Goal: Information Seeking & Learning: Learn about a topic

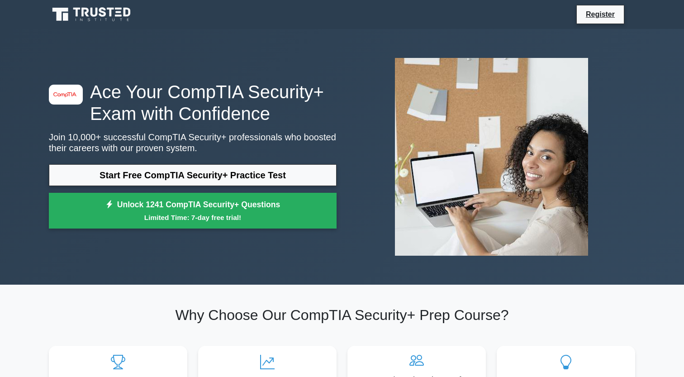
click at [199, 174] on link "Start Free CompTIA Security+ Practice Test" at bounding box center [193, 175] width 288 height 22
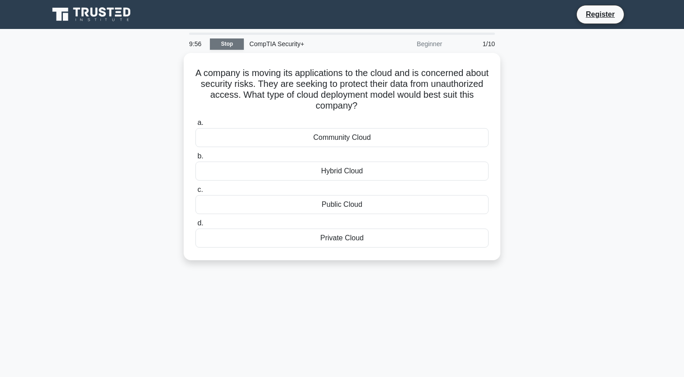
click at [227, 44] on link "Stop" at bounding box center [227, 43] width 34 height 11
